Goal: Find specific page/section: Find specific page/section

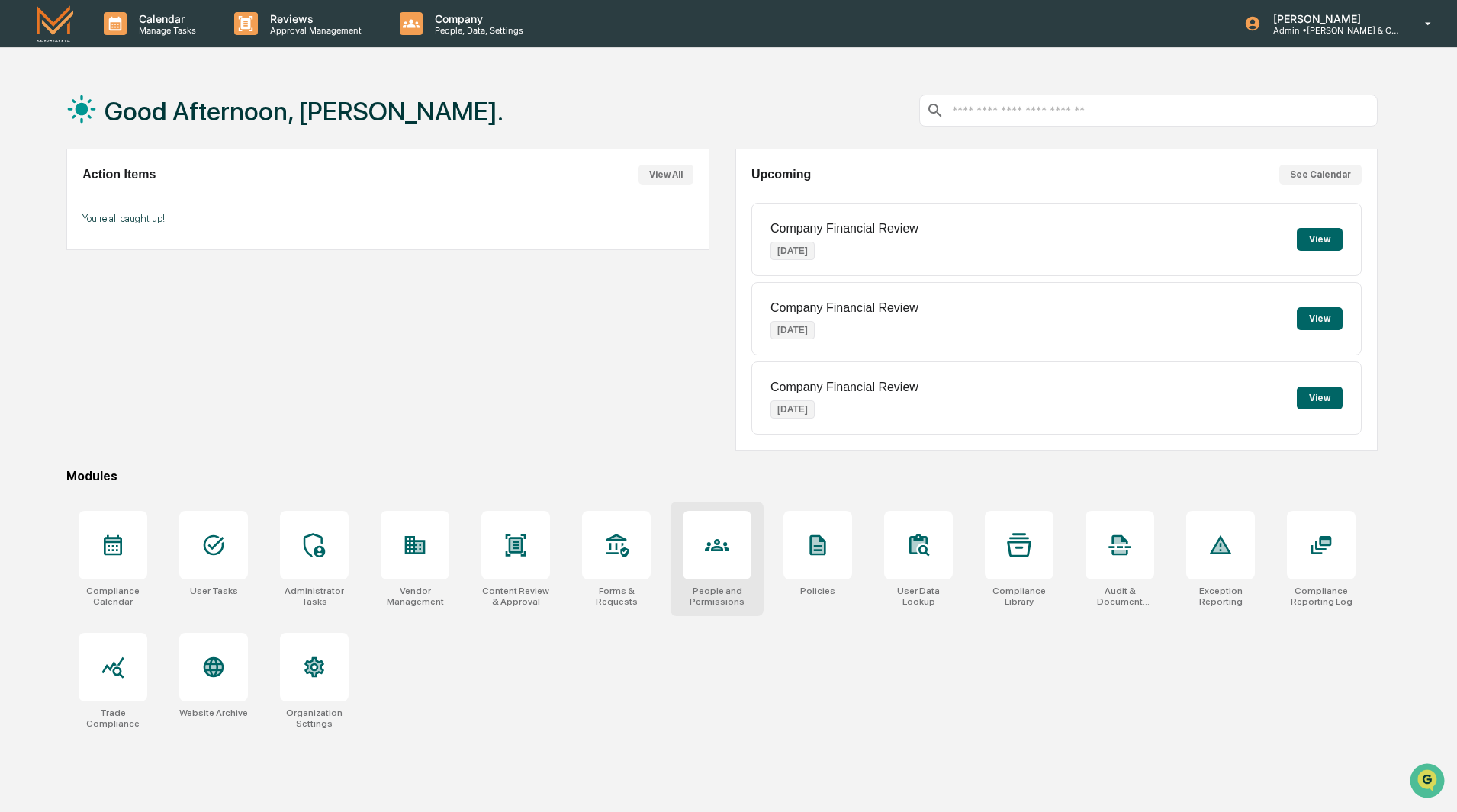
click at [711, 569] on div at bounding box center [718, 545] width 69 height 69
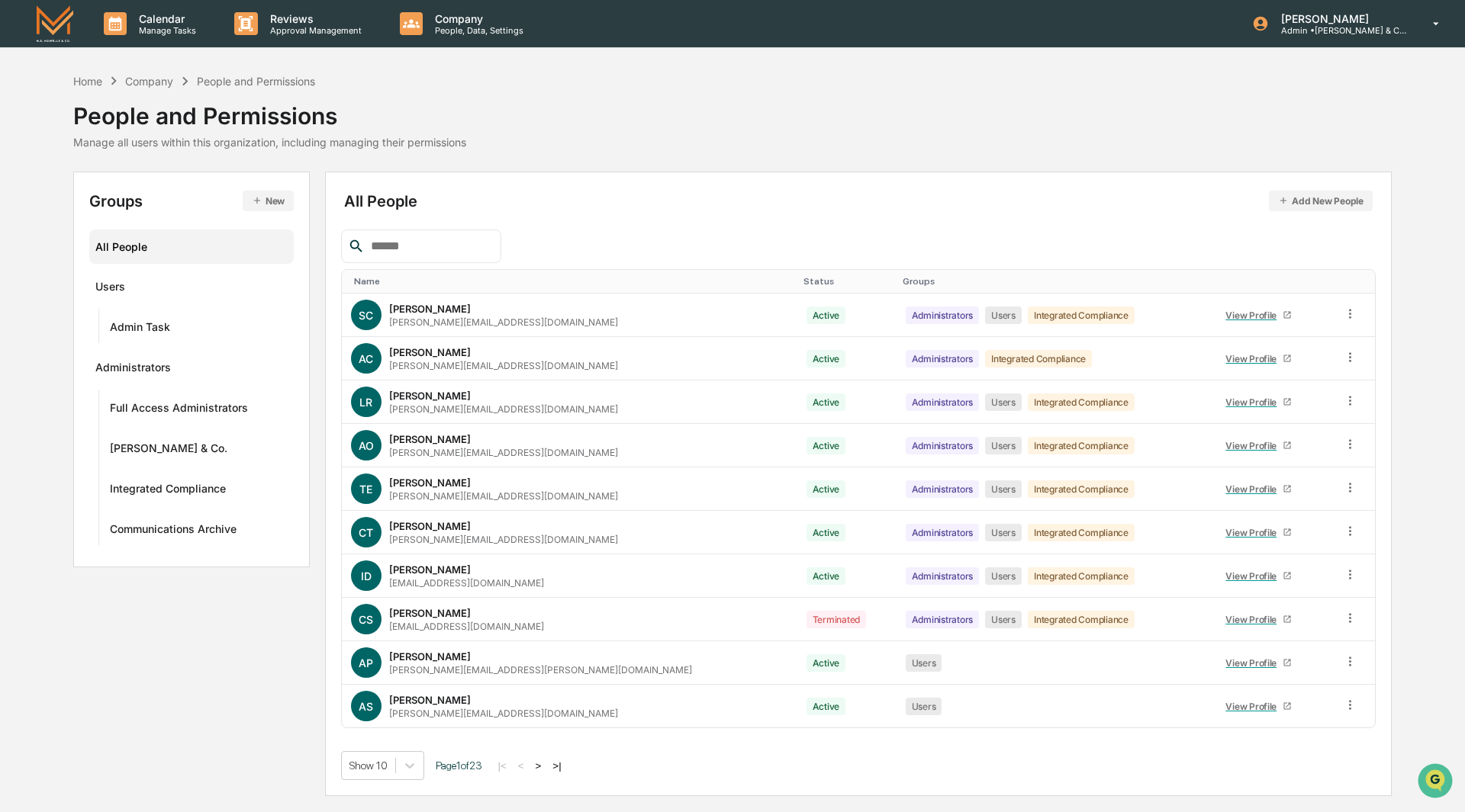
click at [476, 255] on input "text" at bounding box center [429, 246] width 130 height 20
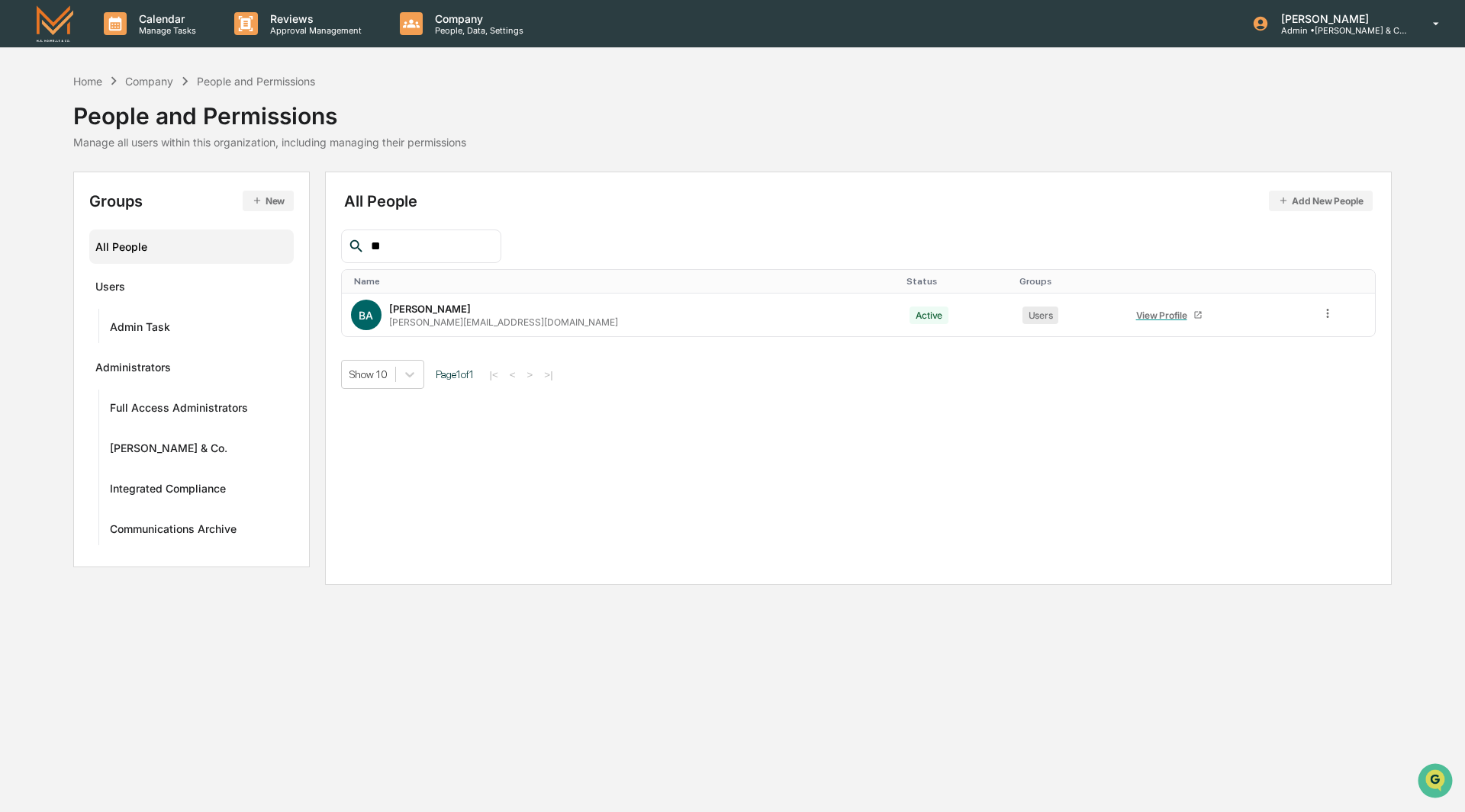
type input "*"
type input "****"
